Goal: Information Seeking & Learning: Understand process/instructions

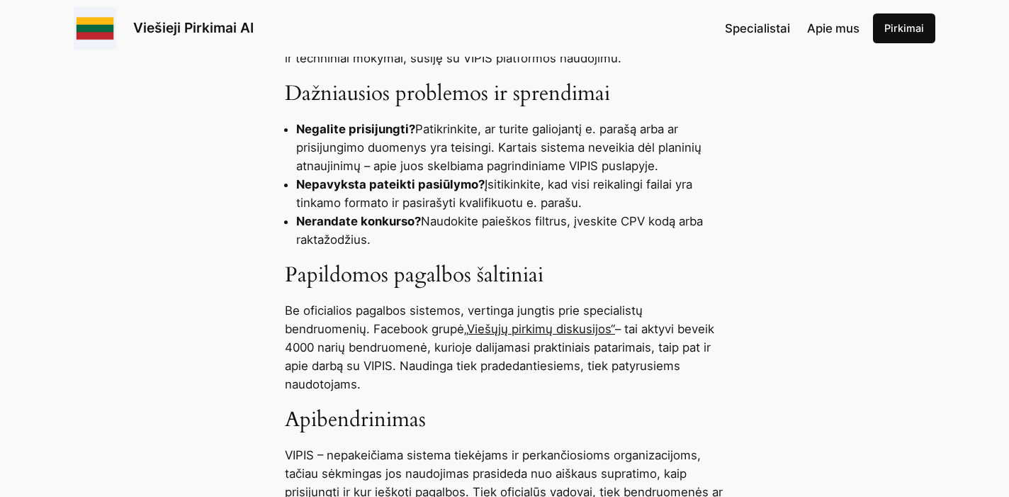
scroll to position [1287, 0]
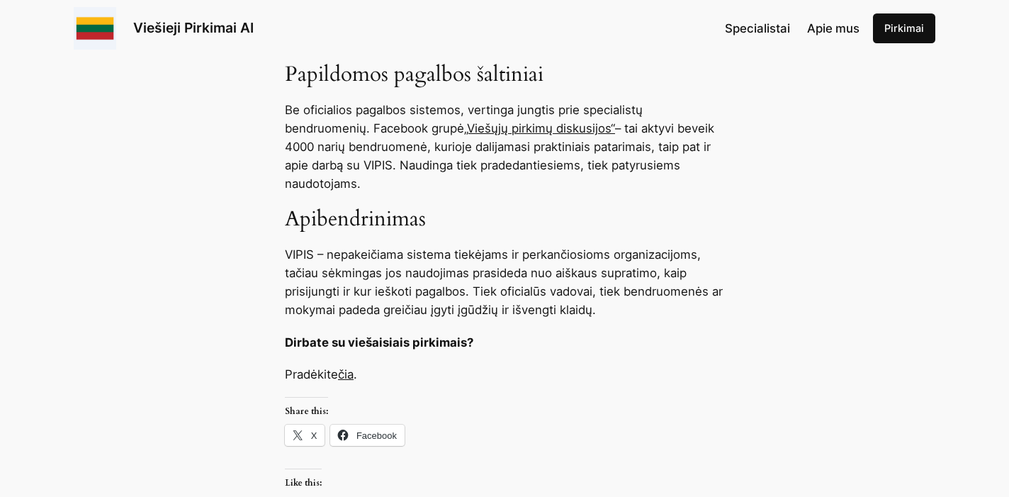
scroll to position [1507, 0]
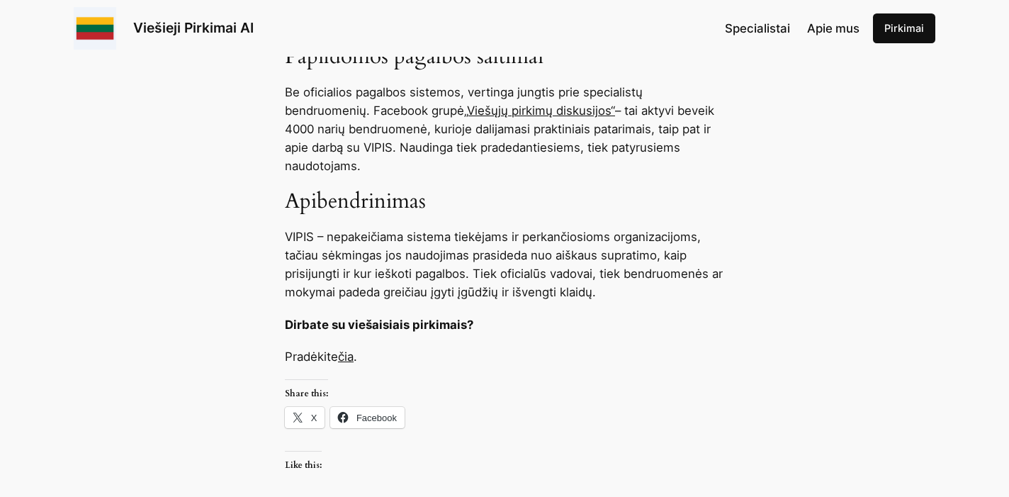
click at [350, 352] on link "čia" at bounding box center [346, 356] width 16 height 14
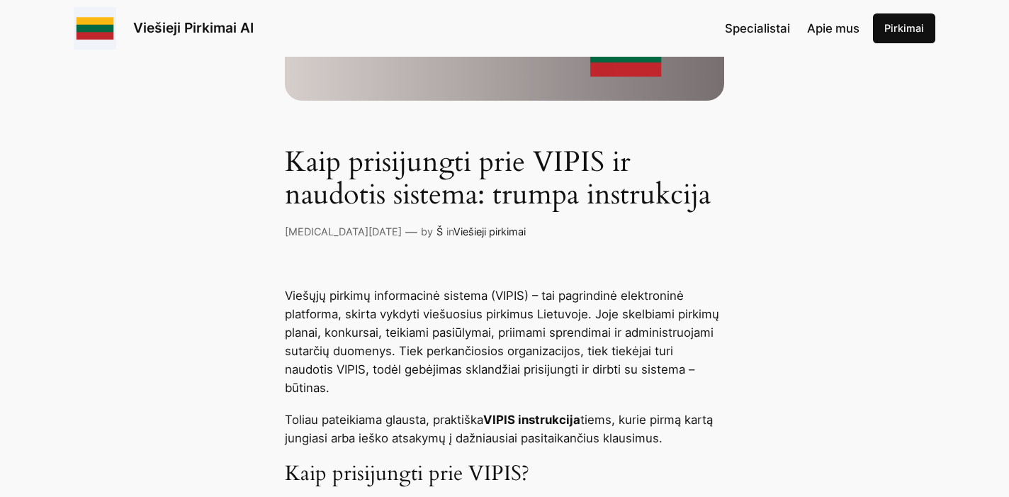
scroll to position [153, 0]
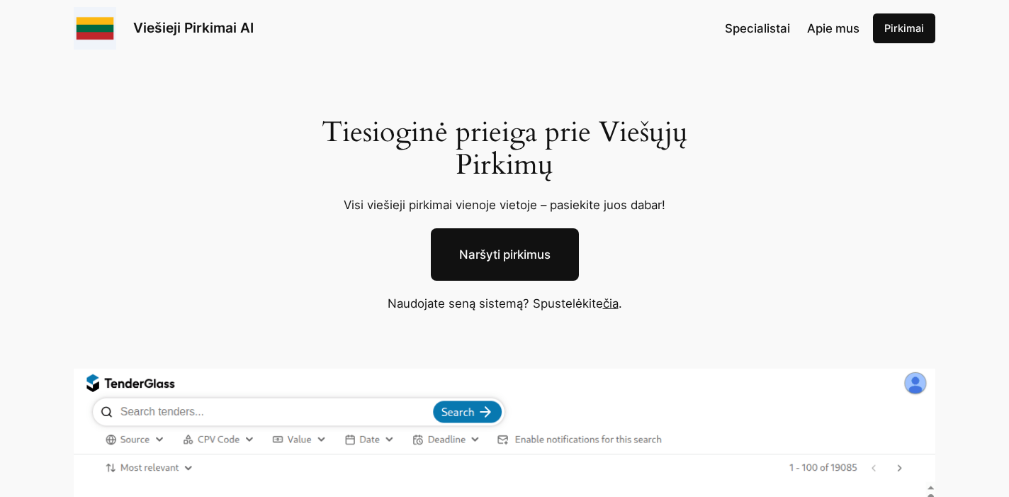
scroll to position [36, 0]
